Goal: Obtain resource: Download file/media

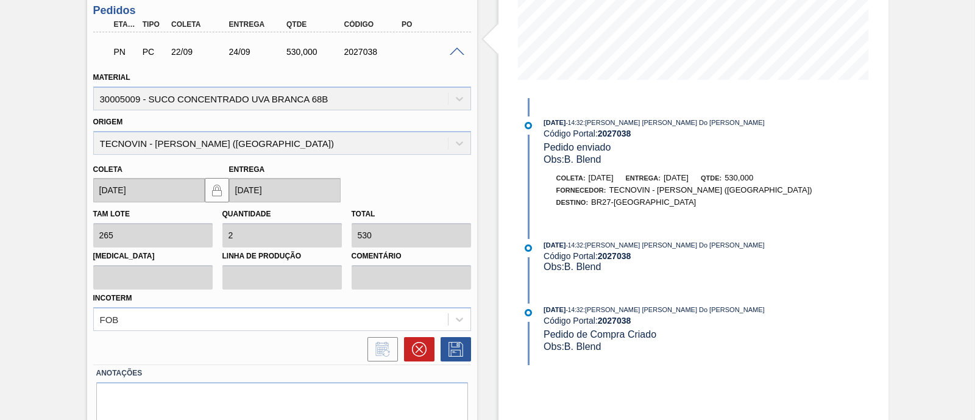
scroll to position [245, 0]
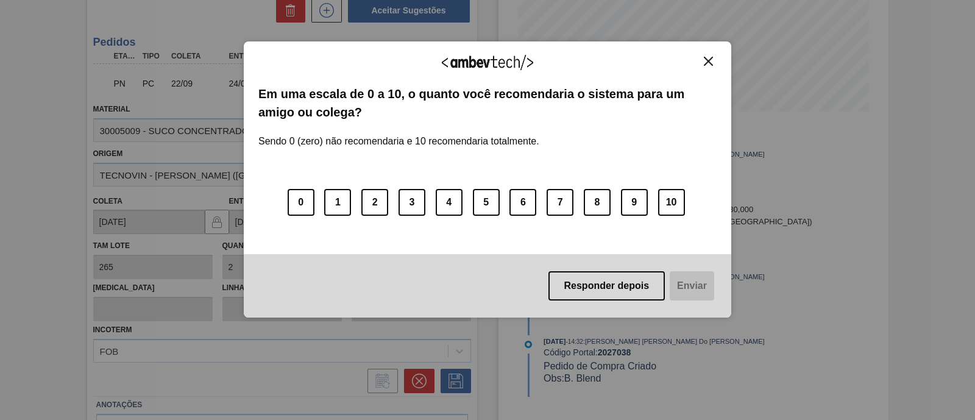
click at [713, 63] on img "Close" at bounding box center [708, 61] width 9 height 9
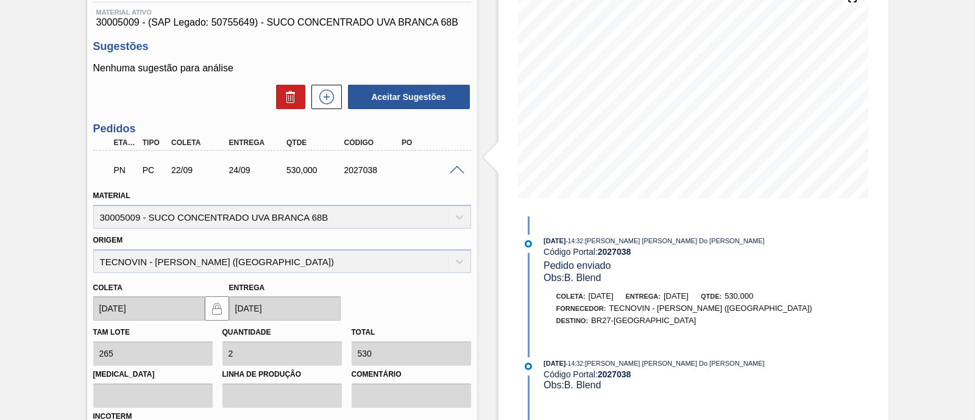
scroll to position [93, 0]
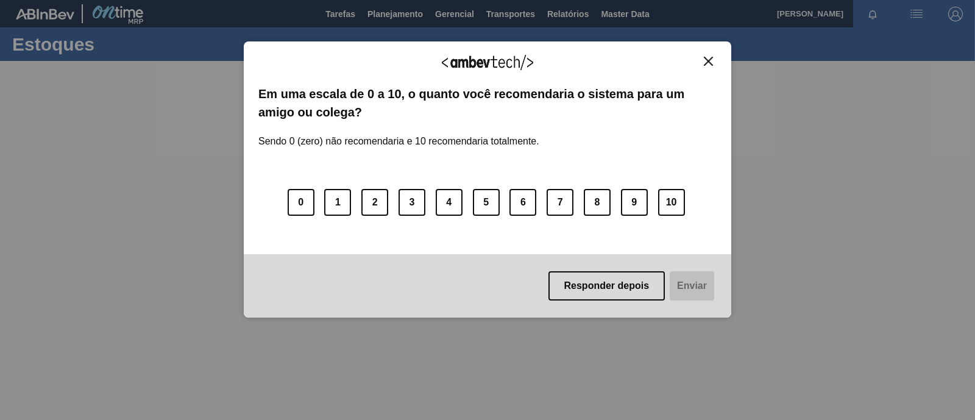
click at [714, 60] on button "Close" at bounding box center [708, 61] width 16 height 10
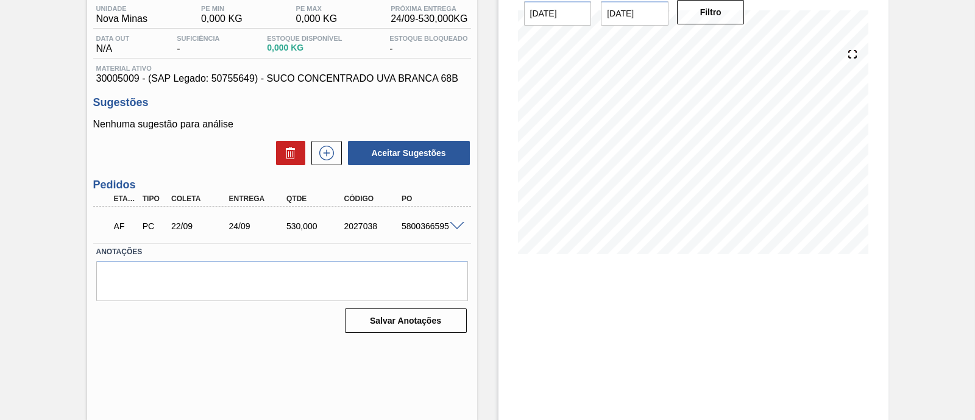
scroll to position [104, 0]
click at [448, 219] on div "AF PC 22/09 24/09 530,000 2027038 5800366595" at bounding box center [279, 224] width 346 height 24
click at [457, 222] on span at bounding box center [457, 225] width 15 height 9
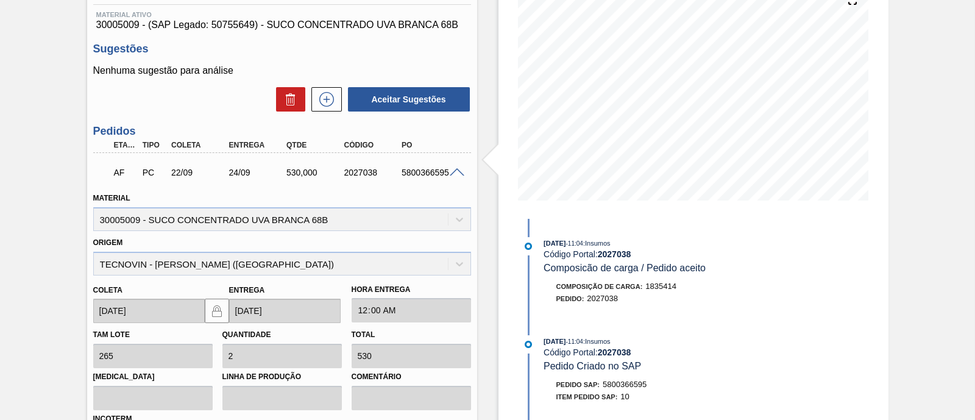
scroll to position [180, 0]
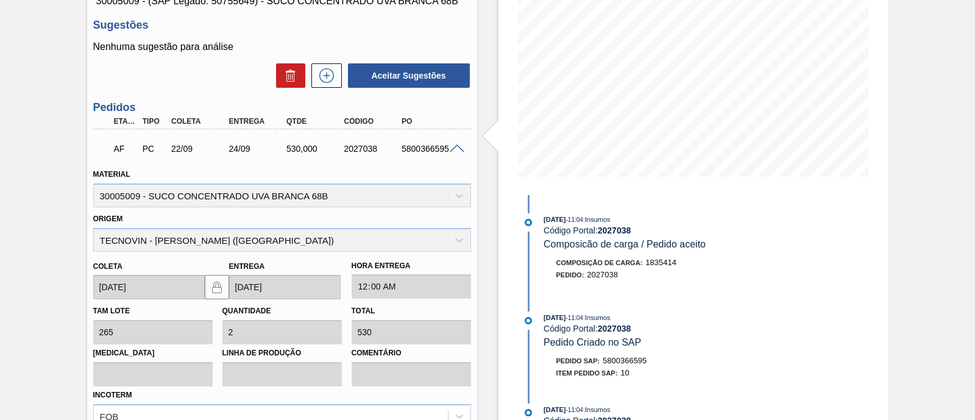
click at [426, 152] on div "5800366595" at bounding box center [430, 149] width 63 height 10
copy div "5800366595"
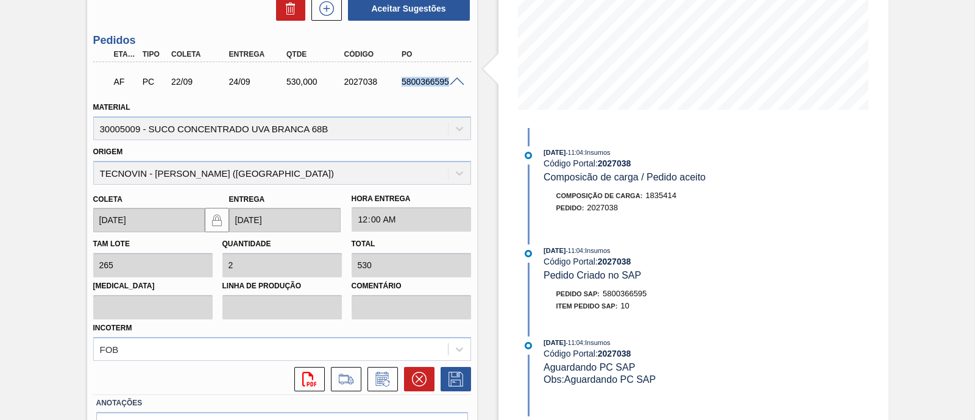
scroll to position [322, 0]
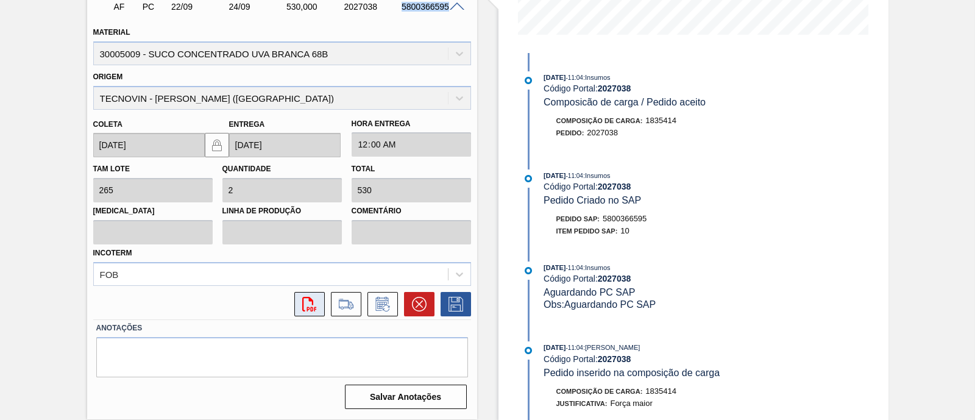
click at [305, 312] on button "svg{fill:#ff0000}" at bounding box center [309, 304] width 30 height 24
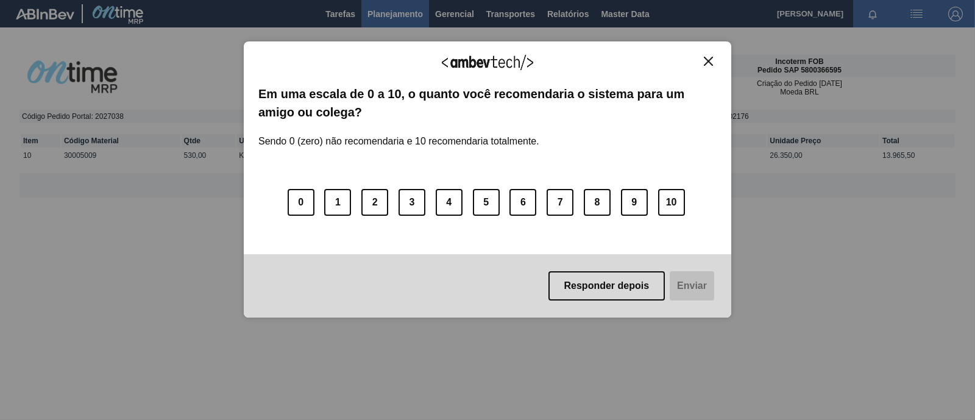
click at [710, 65] on button "Close" at bounding box center [708, 61] width 16 height 10
